Goal: Information Seeking & Learning: Learn about a topic

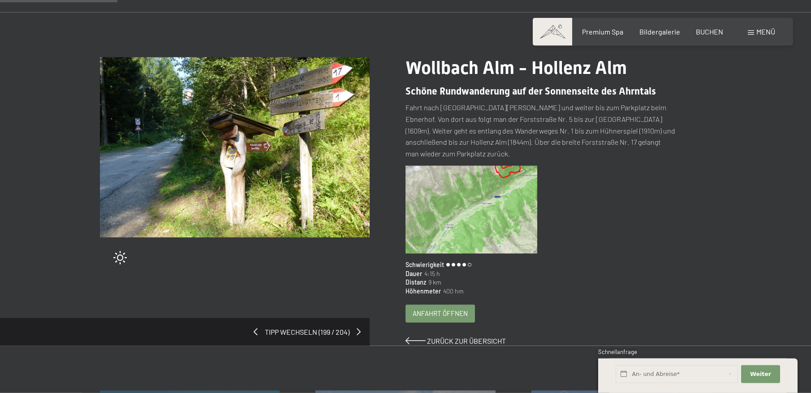
scroll to position [91, 0]
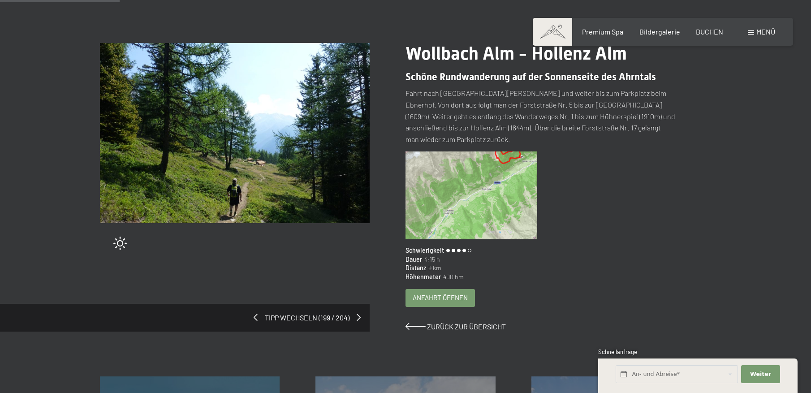
click at [452, 293] on span "Anfahrt öffnen" at bounding box center [439, 297] width 55 height 9
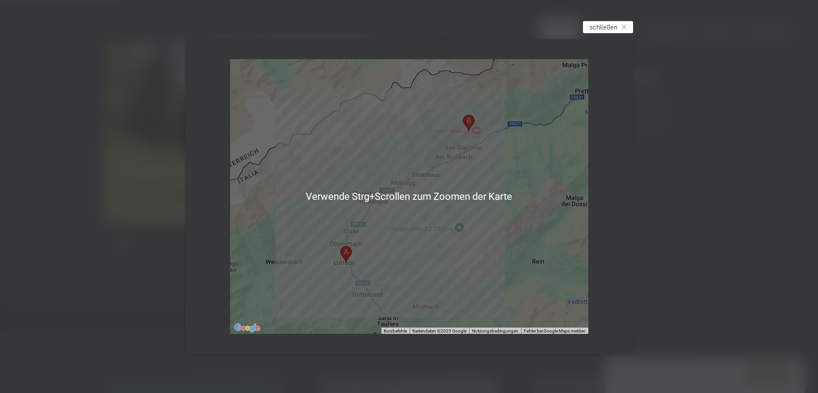
click at [602, 25] on span "schließen" at bounding box center [604, 26] width 28 height 9
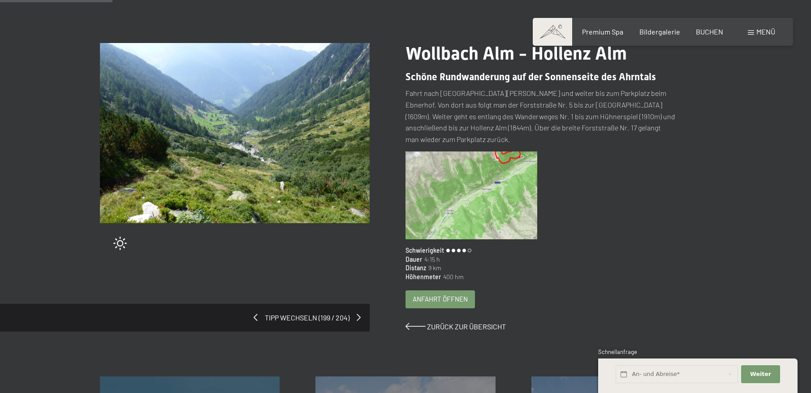
click at [311, 149] on img at bounding box center [235, 133] width 270 height 180
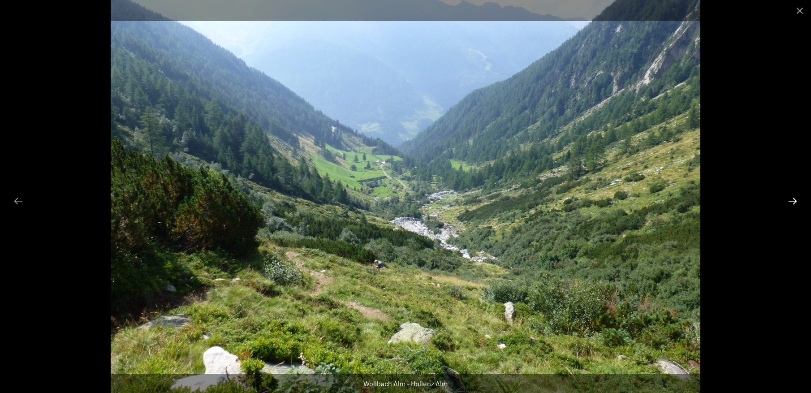
click at [794, 200] on button "Next slide" at bounding box center [792, 200] width 19 height 17
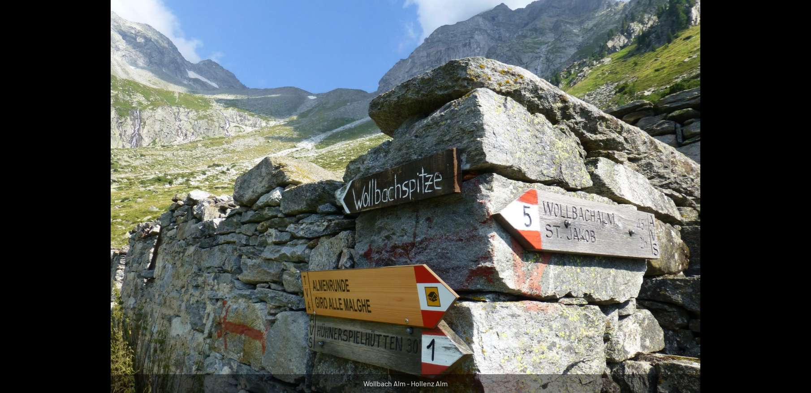
click at [794, 200] on button "Next slide" at bounding box center [796, 200] width 19 height 17
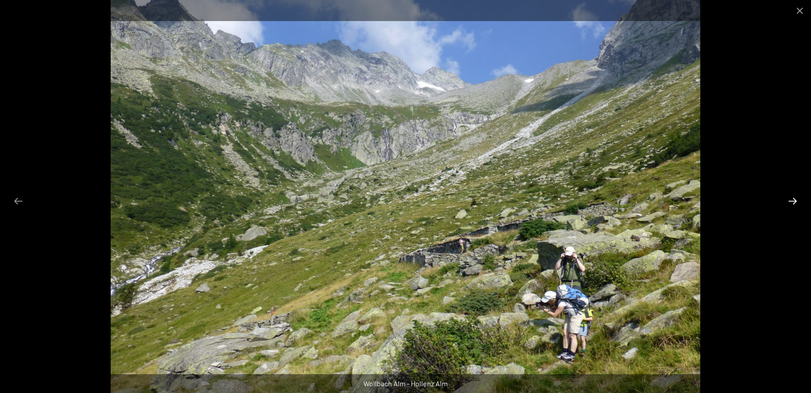
click at [794, 200] on button "Next slide" at bounding box center [792, 200] width 19 height 17
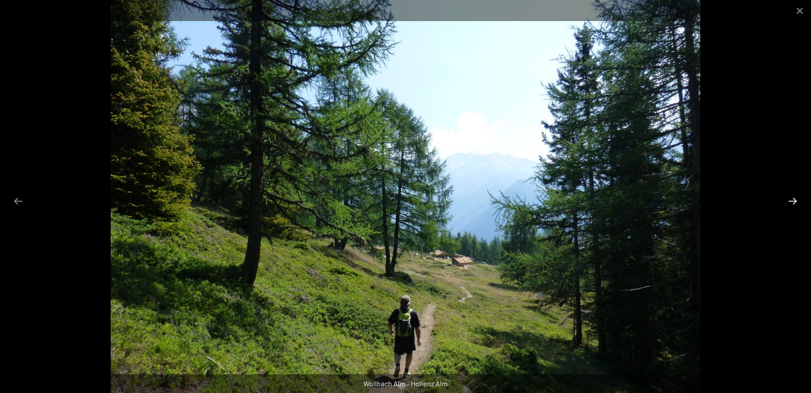
click at [794, 200] on button "Next slide" at bounding box center [792, 200] width 19 height 17
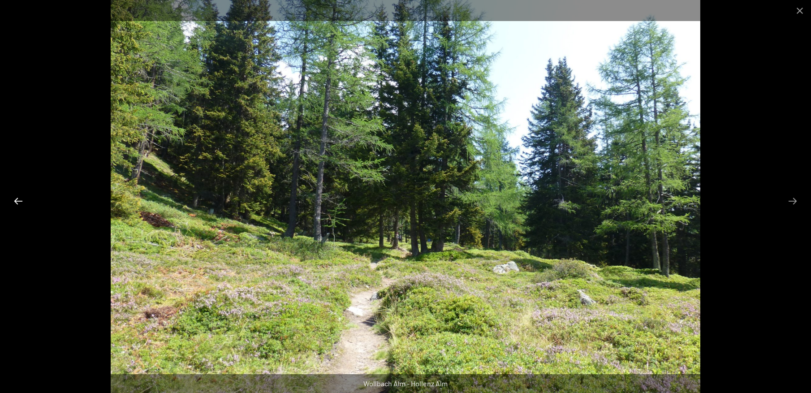
click at [18, 200] on button "Previous slide" at bounding box center [18, 200] width 19 height 17
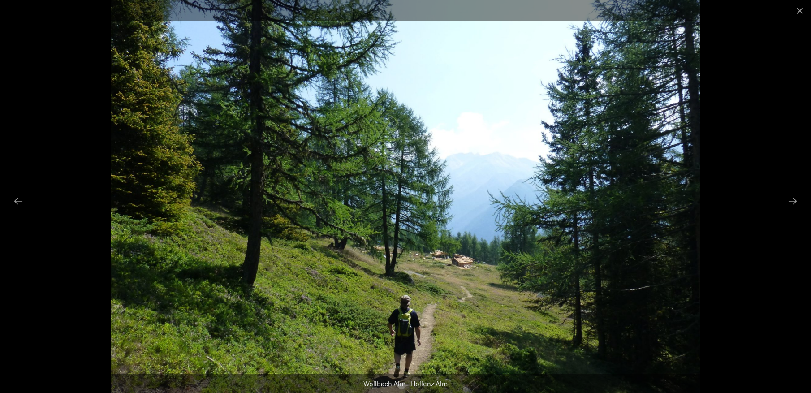
click at [446, 268] on img at bounding box center [405, 196] width 589 height 393
click at [795, 198] on button "Next slide" at bounding box center [792, 200] width 19 height 17
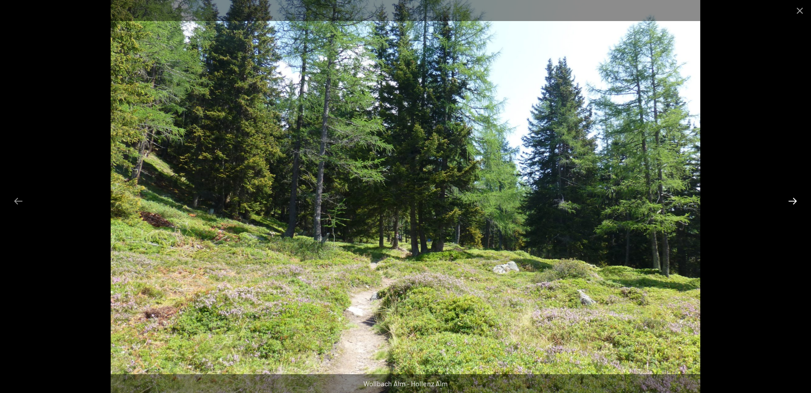
click at [795, 198] on button "Next slide" at bounding box center [792, 200] width 19 height 17
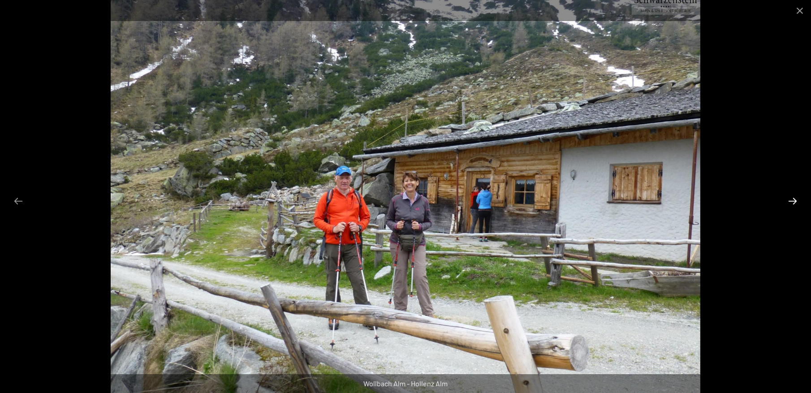
click at [795, 198] on button "Next slide" at bounding box center [792, 200] width 19 height 17
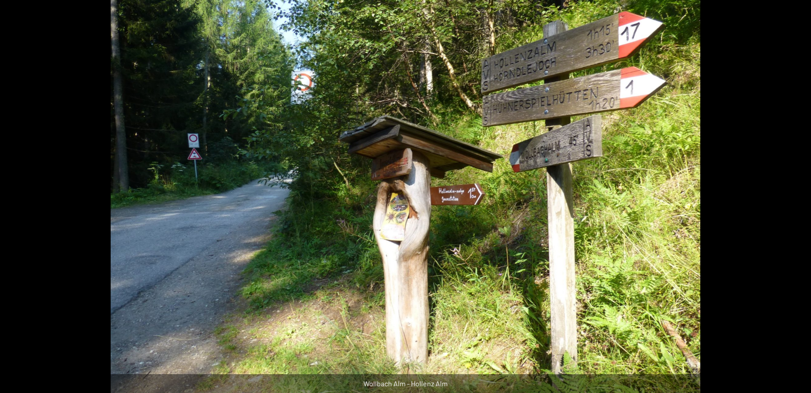
click at [795, 198] on button "Next slide" at bounding box center [796, 200] width 19 height 17
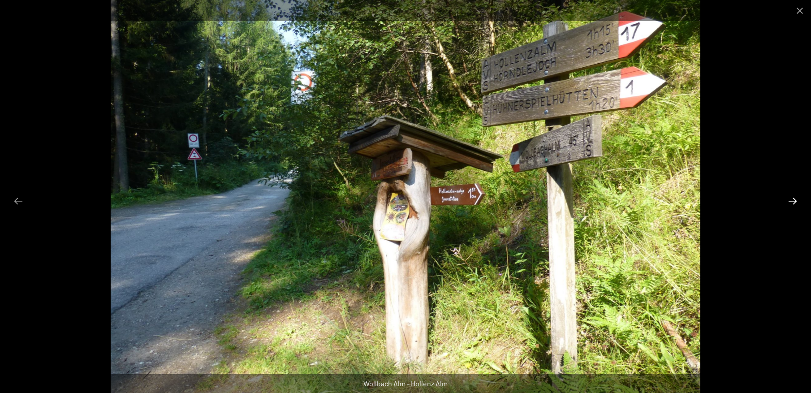
click at [795, 198] on button "Next slide" at bounding box center [792, 200] width 19 height 17
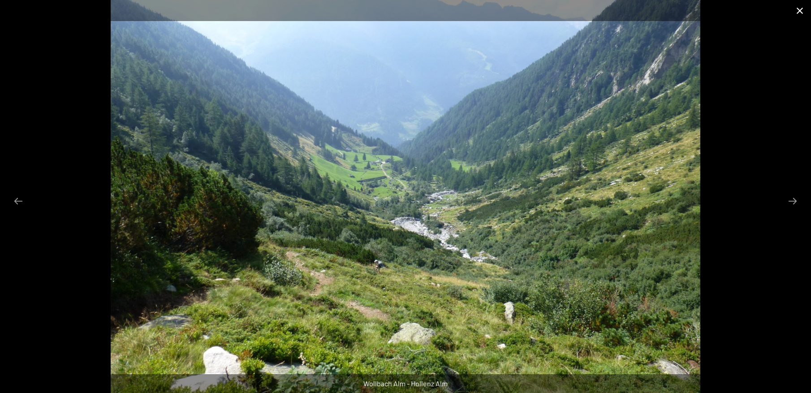
click at [798, 8] on button "Close gallery" at bounding box center [799, 10] width 22 height 21
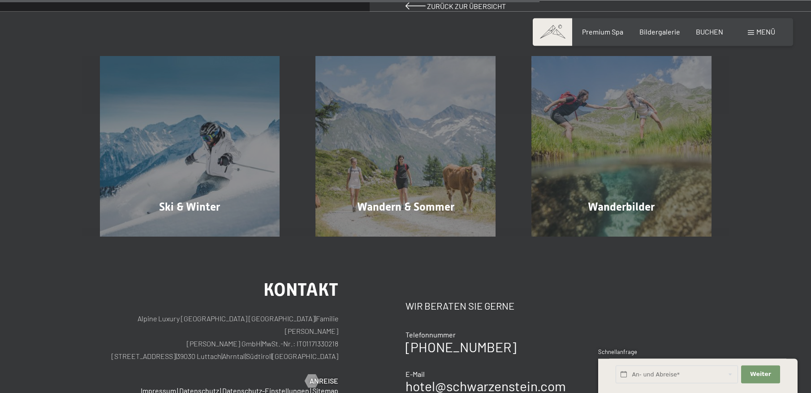
scroll to position [411, 0]
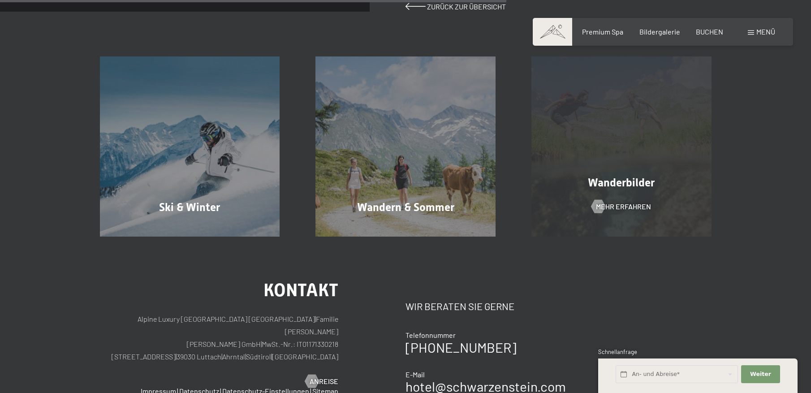
click at [597, 127] on div "Wanderbilder Mehr erfahren" at bounding box center [621, 146] width 216 height 180
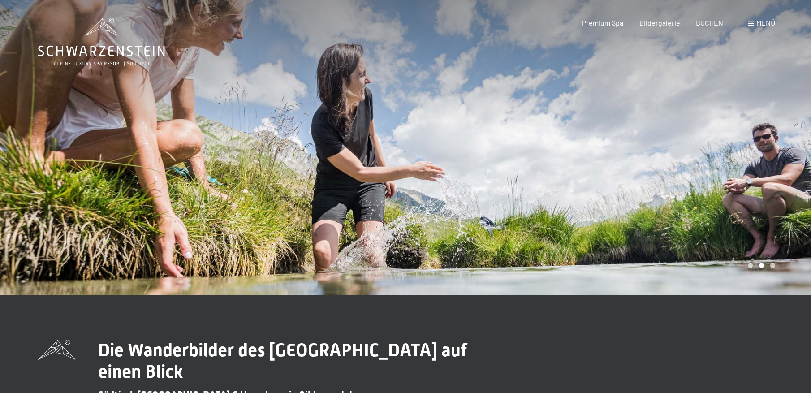
click at [596, 127] on div at bounding box center [607, 147] width 405 height 295
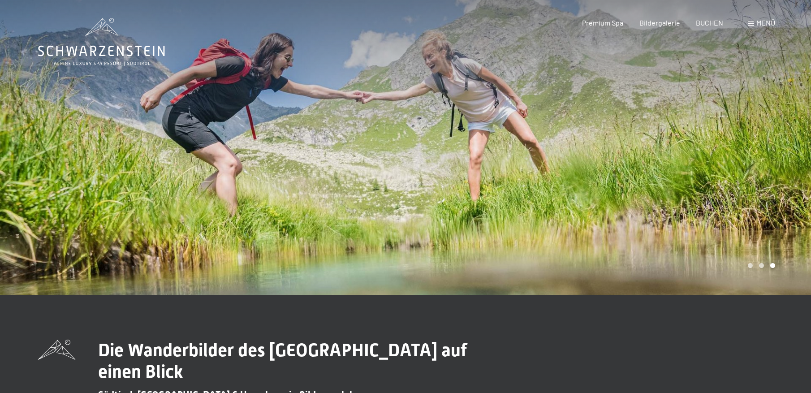
click at [596, 127] on div at bounding box center [607, 147] width 405 height 295
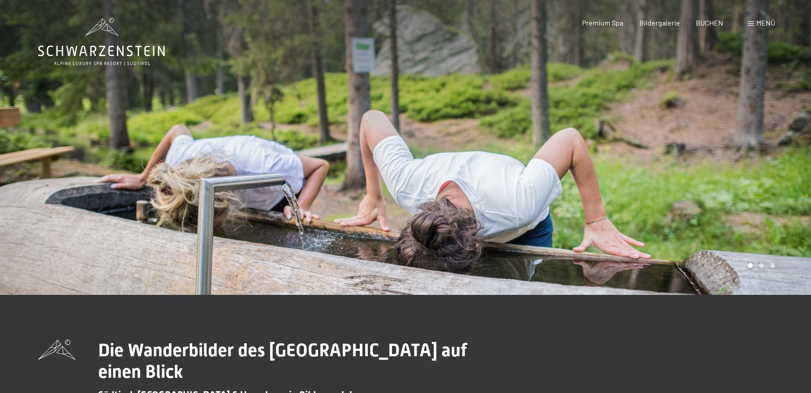
click at [596, 127] on div at bounding box center [607, 147] width 405 height 295
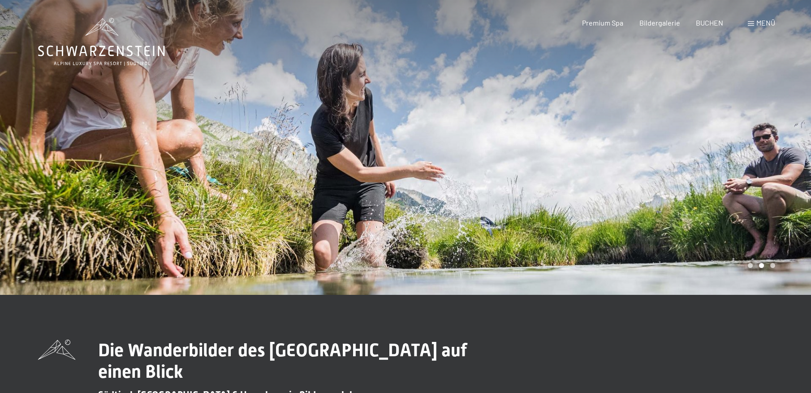
click at [596, 127] on div at bounding box center [607, 147] width 405 height 295
